Goal: Task Accomplishment & Management: Manage account settings

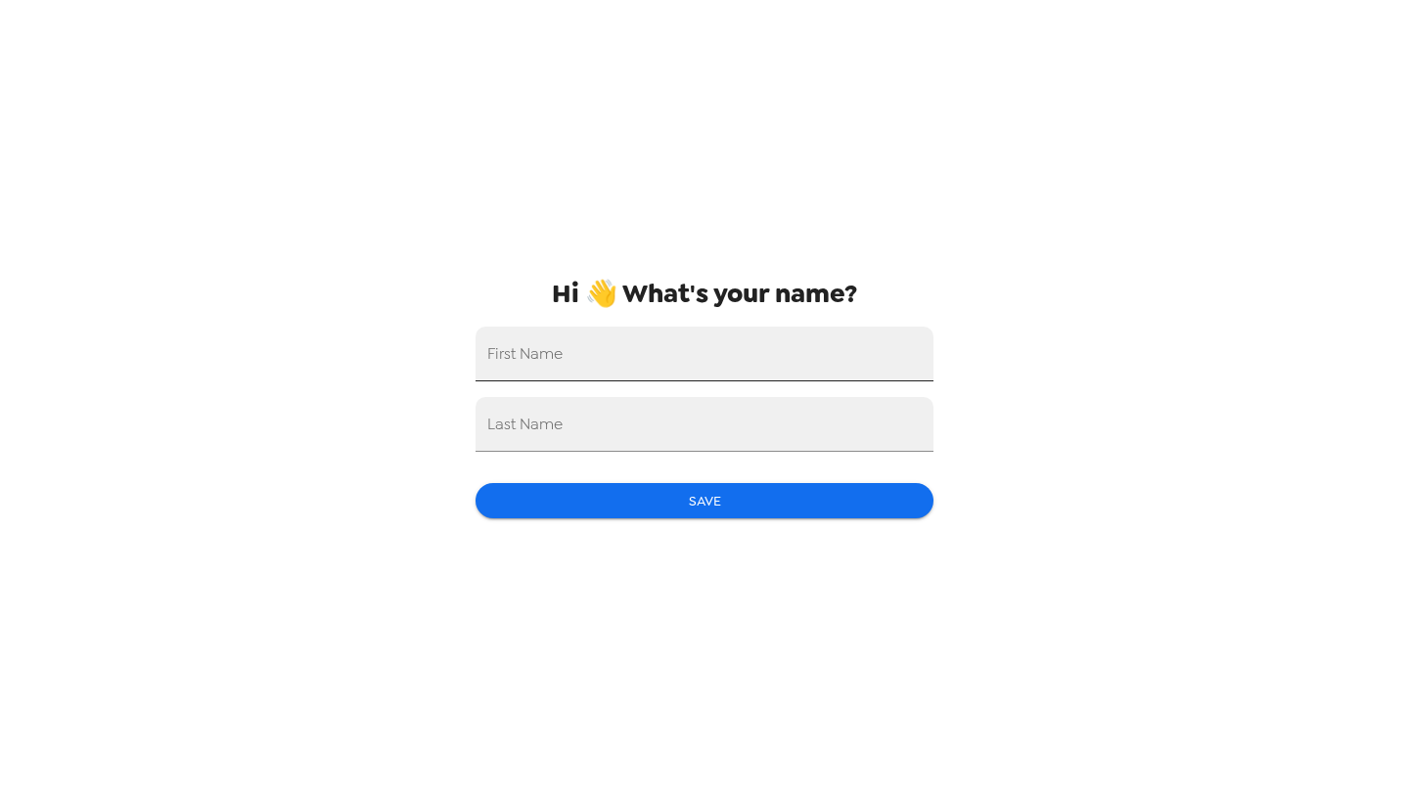
click at [716, 348] on input "First Name" at bounding box center [704, 354] width 458 height 55
type input "Louis"
type input "de Wet"
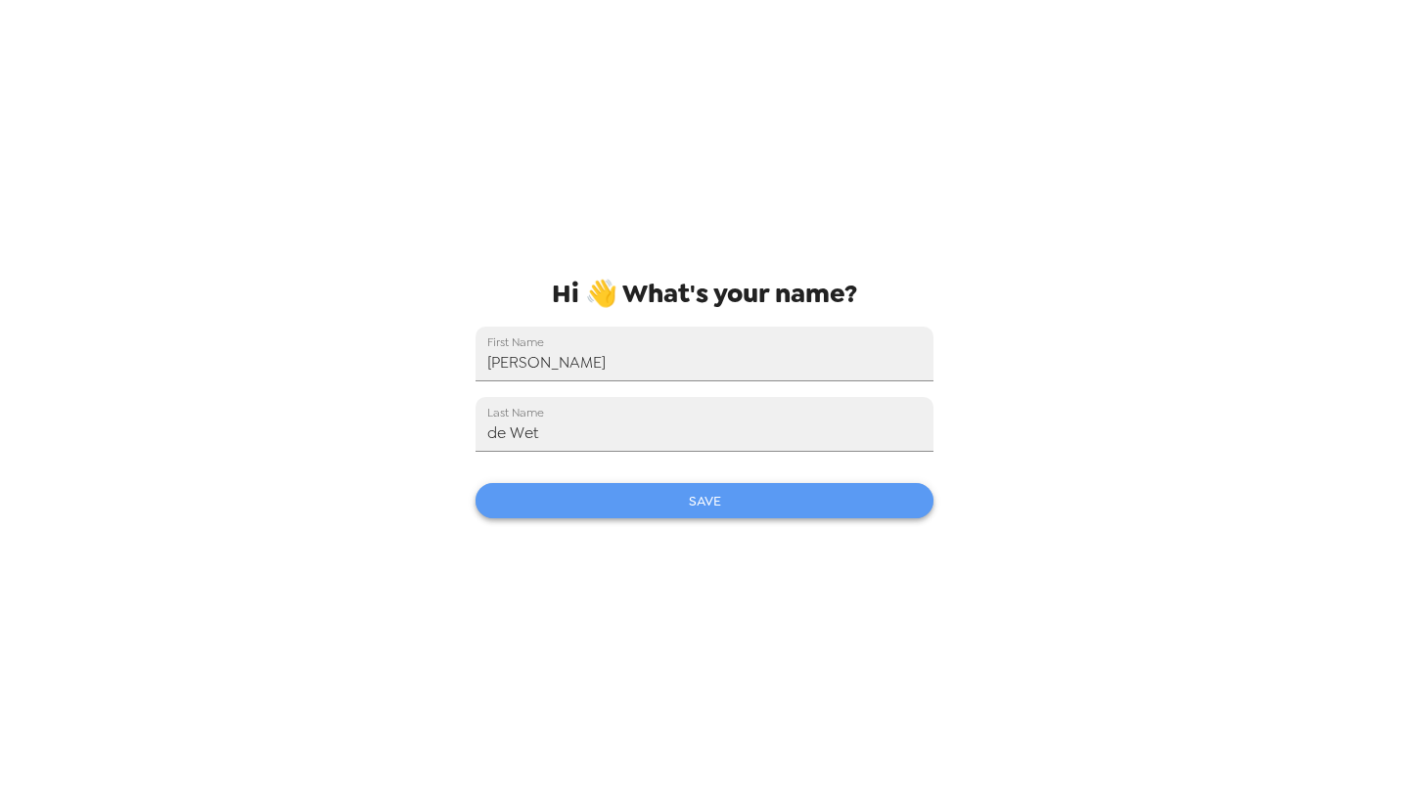
click at [673, 498] on button "Save" at bounding box center [704, 501] width 458 height 36
